Goal: Find specific page/section: Find specific page/section

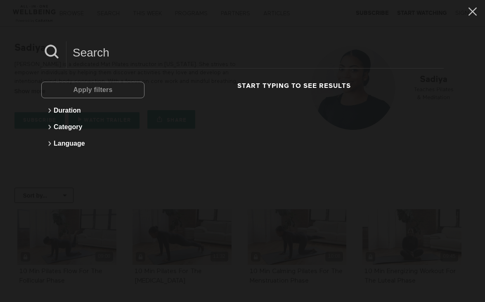
click at [95, 59] on input at bounding box center [256, 52] width 378 height 23
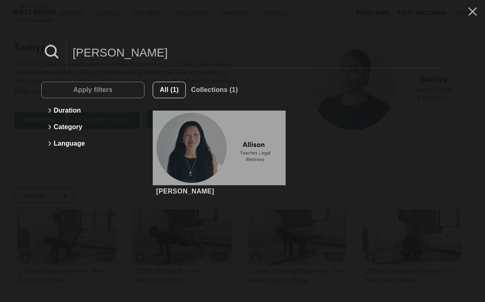
type input "[PERSON_NAME]"
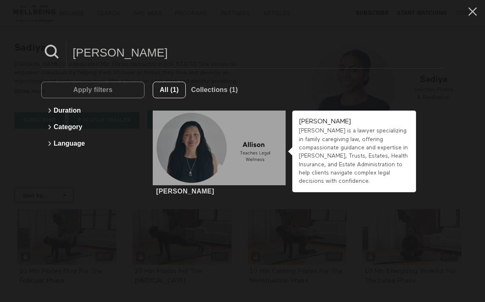
click at [170, 134] on div at bounding box center [219, 148] width 133 height 75
